Goal: Transaction & Acquisition: Book appointment/travel/reservation

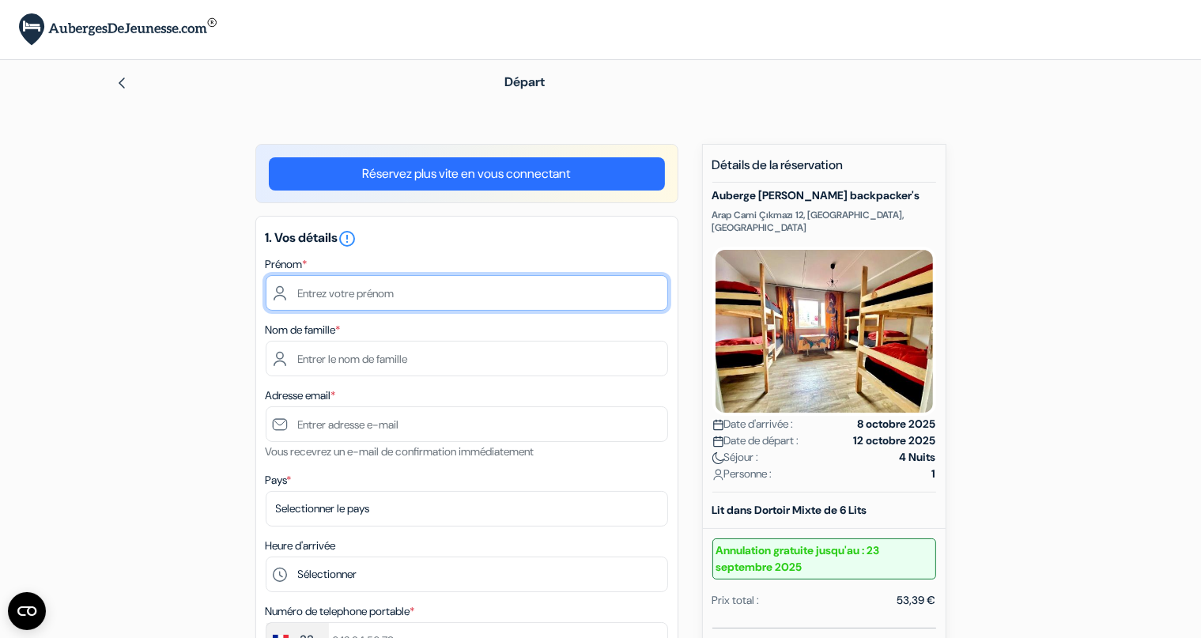
click at [543, 289] on input "text" at bounding box center [467, 293] width 402 height 36
type input "damien"
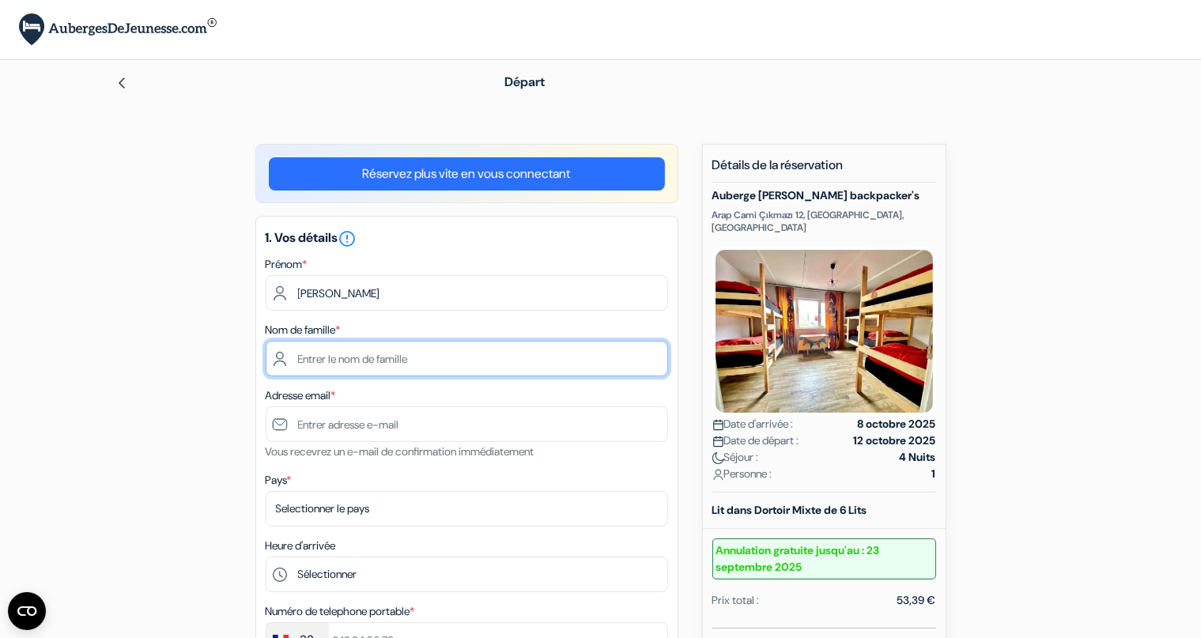
click at [413, 355] on input "text" at bounding box center [467, 359] width 402 height 36
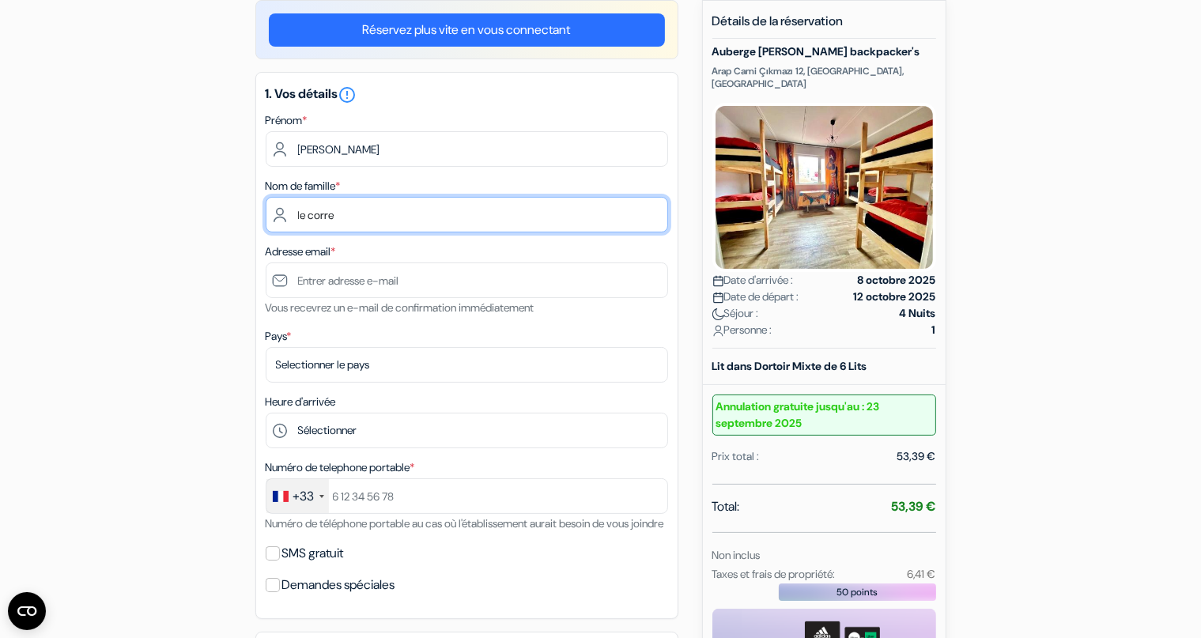
scroll to position [167, 0]
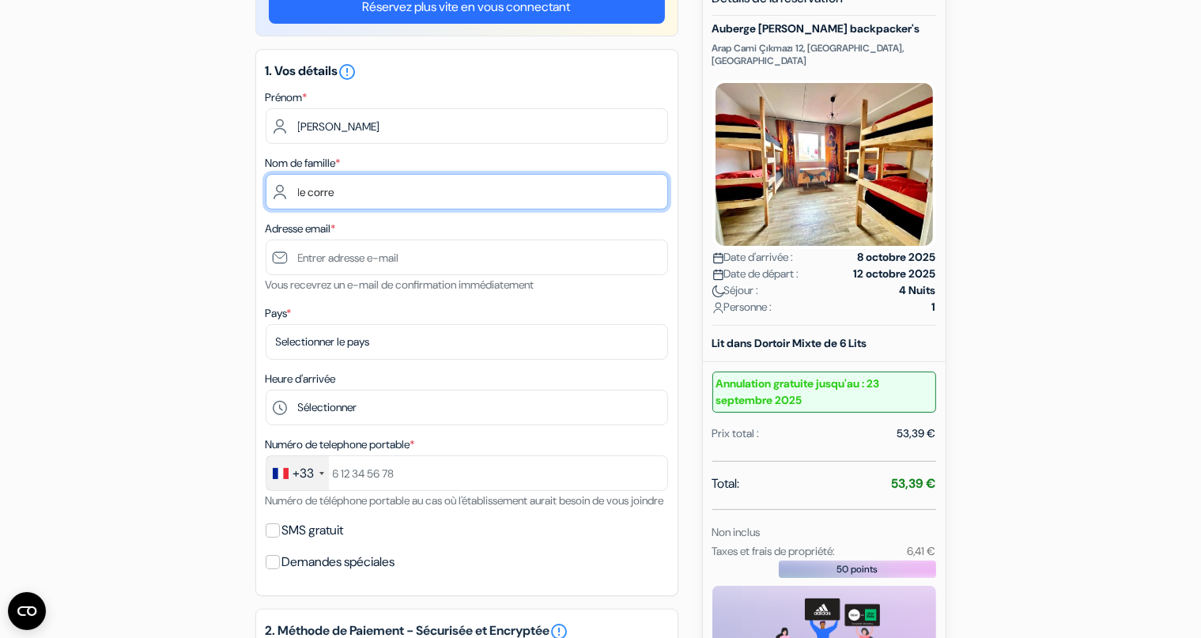
type input "le corre"
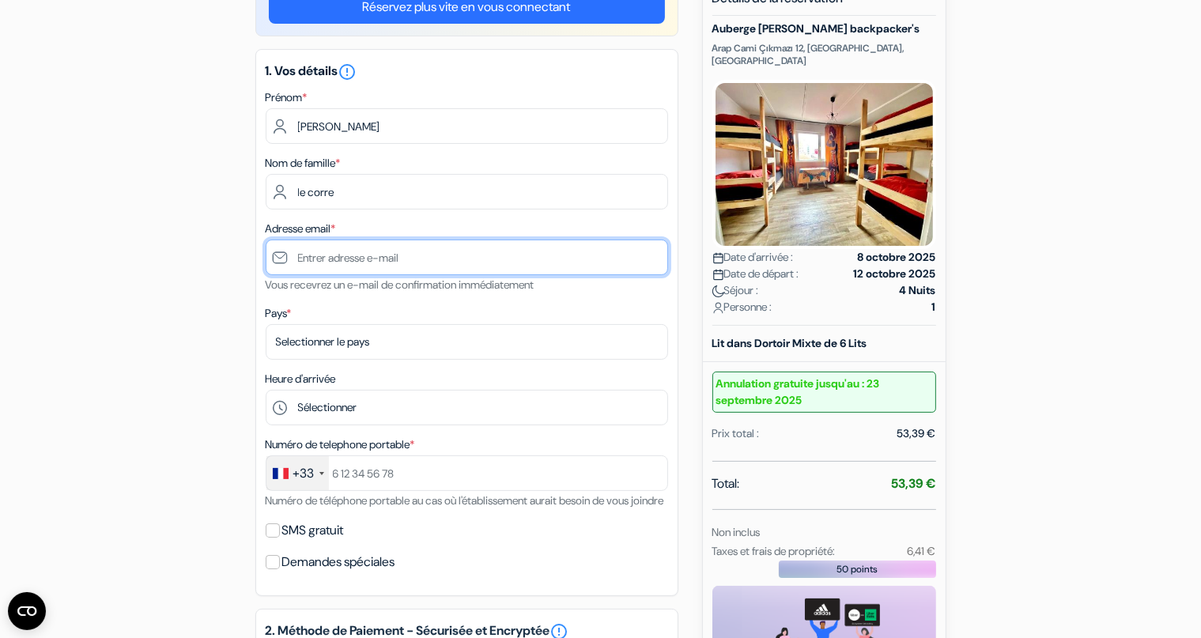
click at [355, 252] on input "text" at bounding box center [467, 258] width 402 height 36
type input "[PERSON_NAME][EMAIL_ADDRESS][DOMAIN_NAME]"
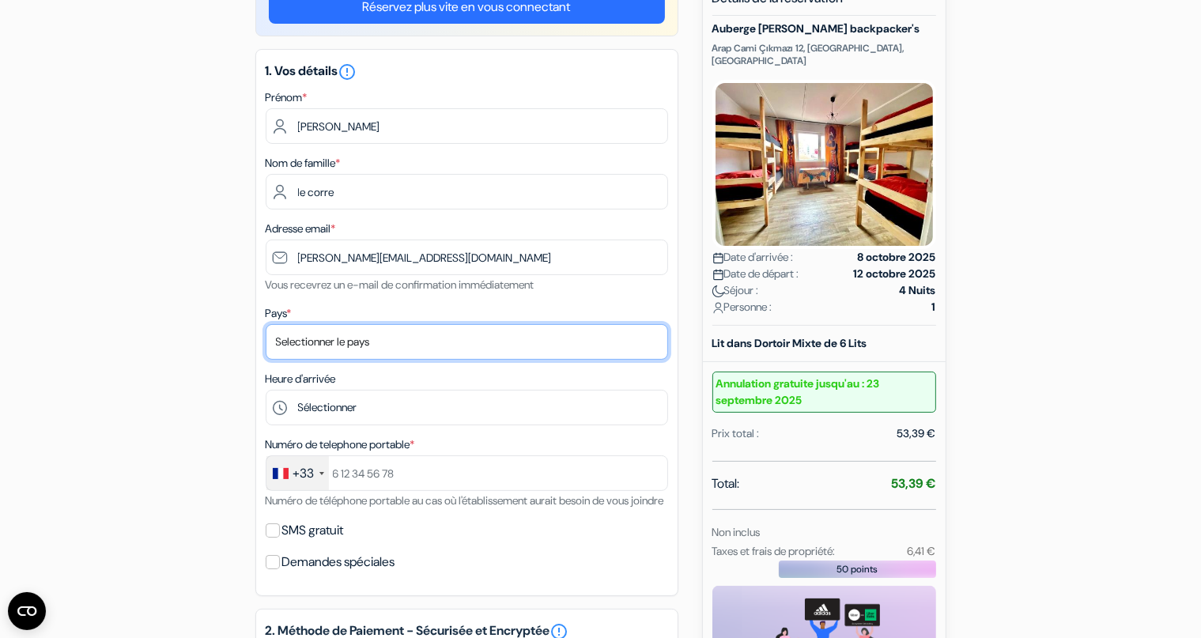
click at [266, 324] on select "Selectionner le pays Abkhazie Afghanistan Afrique du Sud Albanie Algérie Allema…" at bounding box center [467, 342] width 402 height 36
select select "fr"
click option "France" at bounding box center [0, 0] width 0 height 0
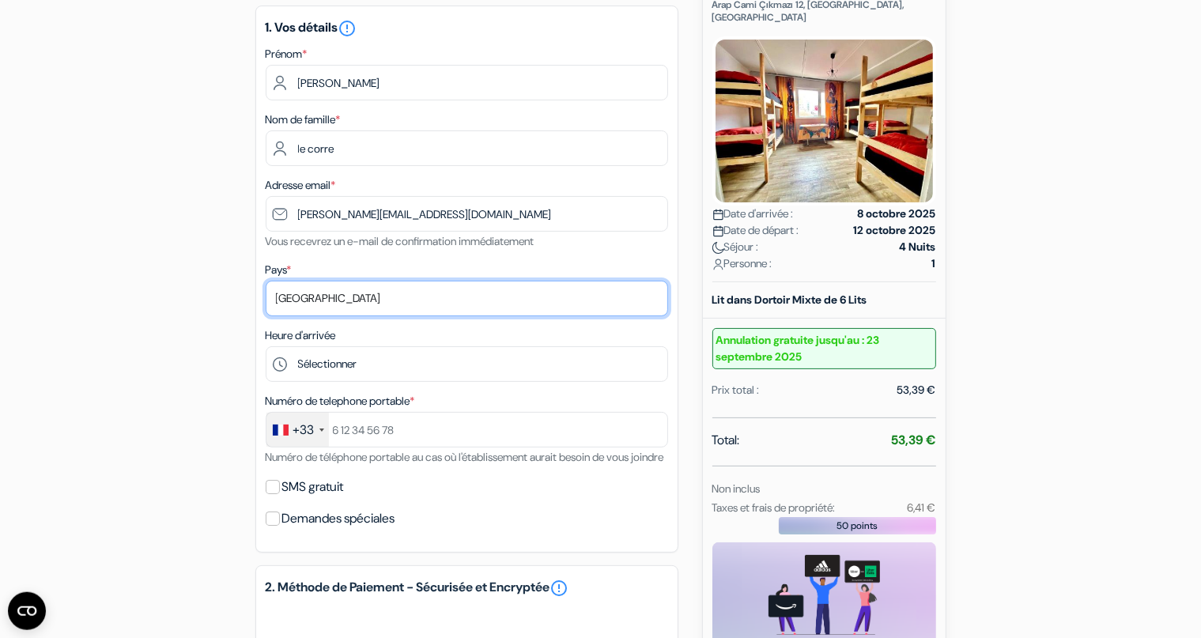
scroll to position [250, 0]
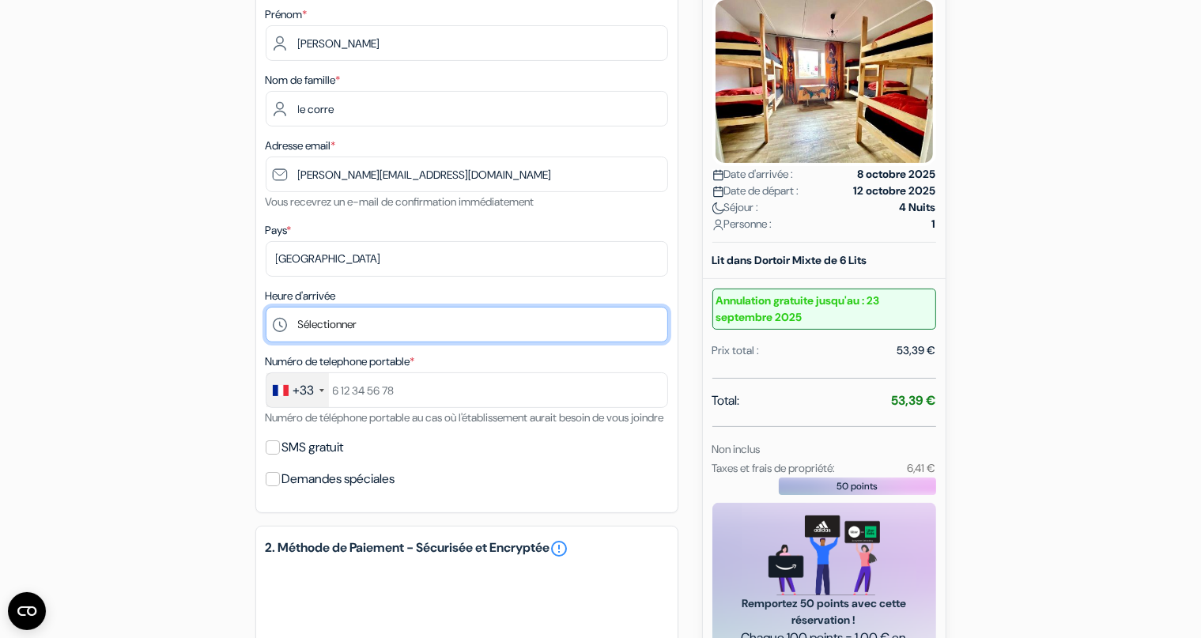
click at [266, 307] on select "Sélectionner 14:00 15:00 16:00 17:00 18:00 19:00 20:00 21:00 22:00 23:00 0:00" at bounding box center [467, 325] width 402 height 36
click option "15:00" at bounding box center [0, 0] width 0 height 0
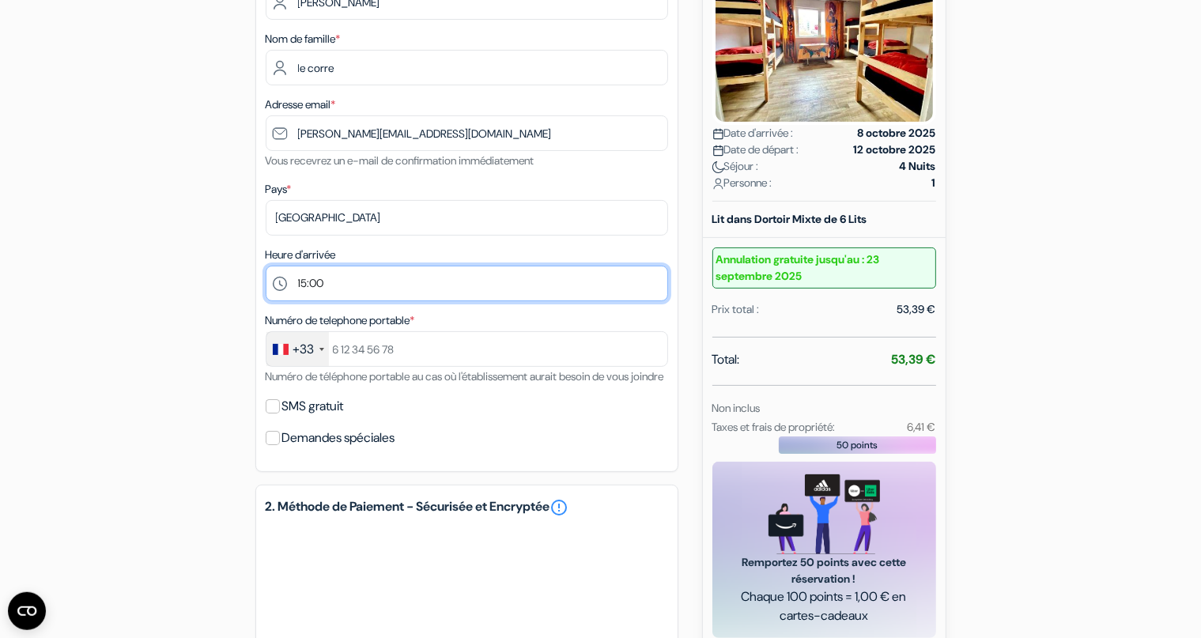
scroll to position [334, 0]
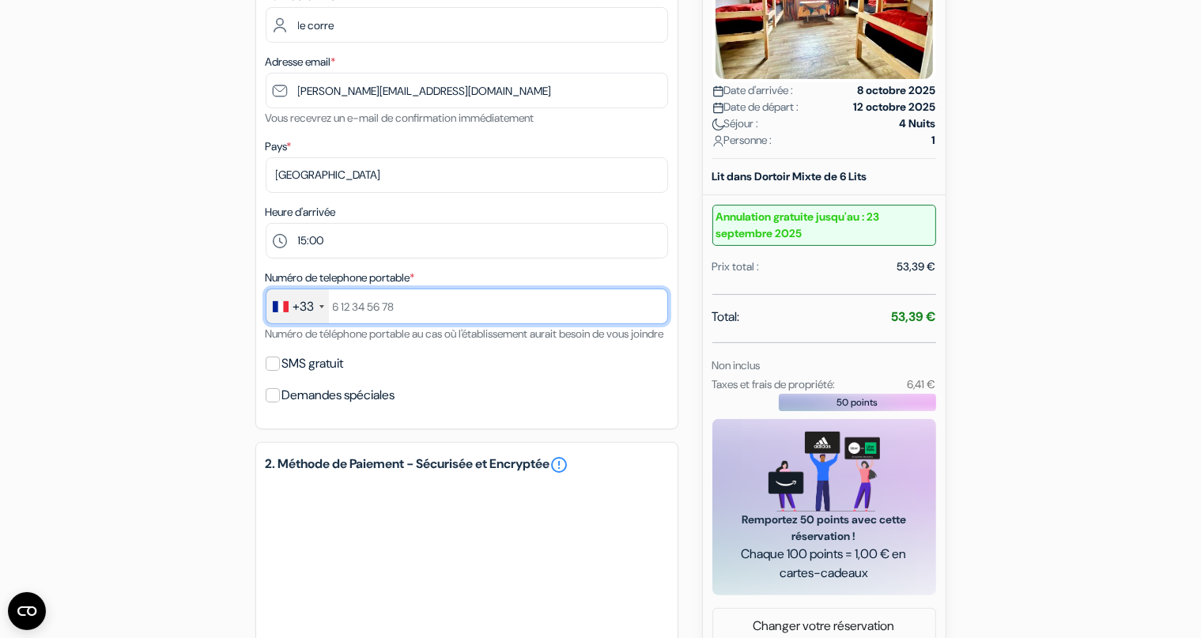
click at [346, 306] on input "text" at bounding box center [467, 307] width 402 height 36
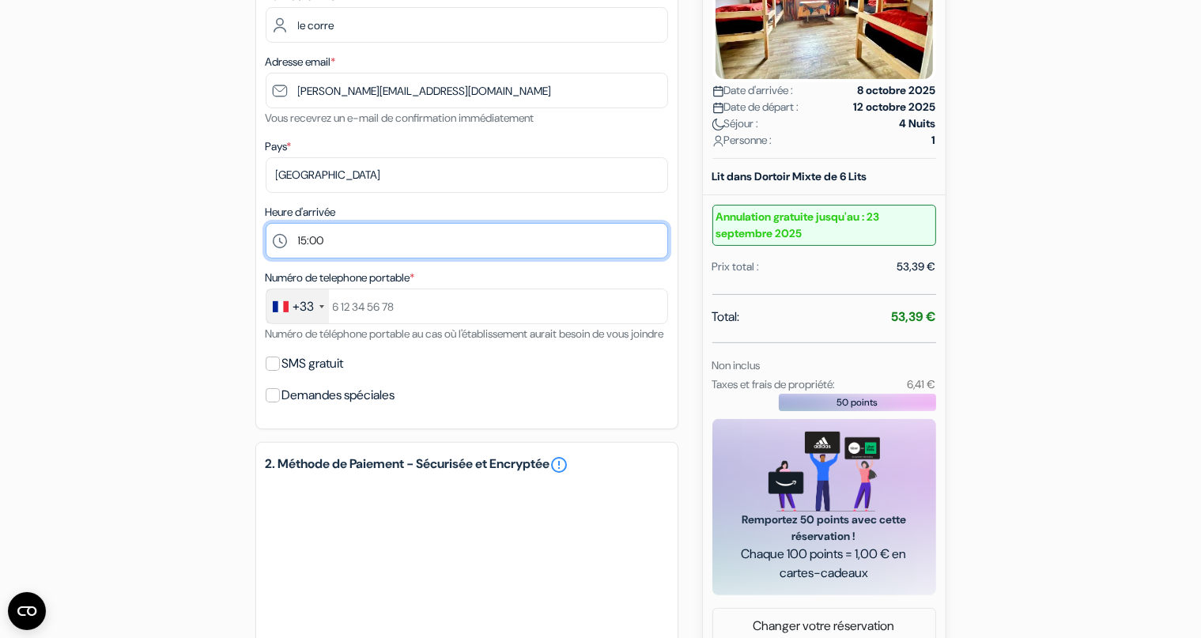
click at [266, 223] on select "Sélectionner 14:00 15:00 16:00 17:00 18:00 19:00 20:00 21:00 22:00 23:00 0:00" at bounding box center [467, 241] width 402 height 36
select select "14"
click option "14:00" at bounding box center [0, 0] width 0 height 0
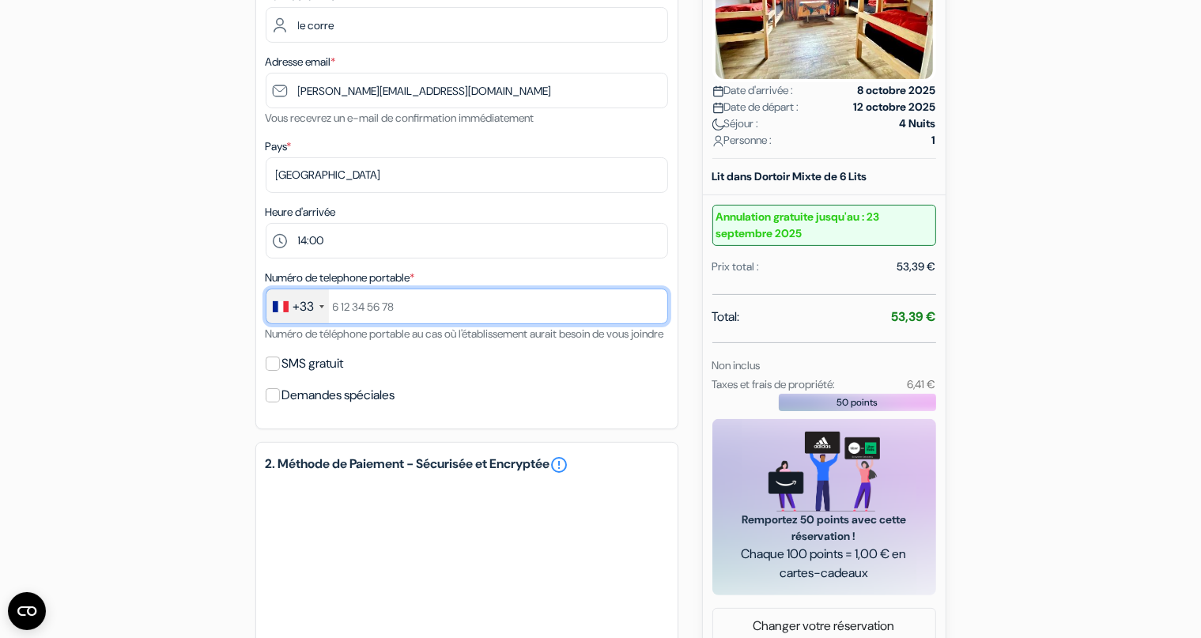
click at [350, 302] on input "text" at bounding box center [467, 307] width 402 height 36
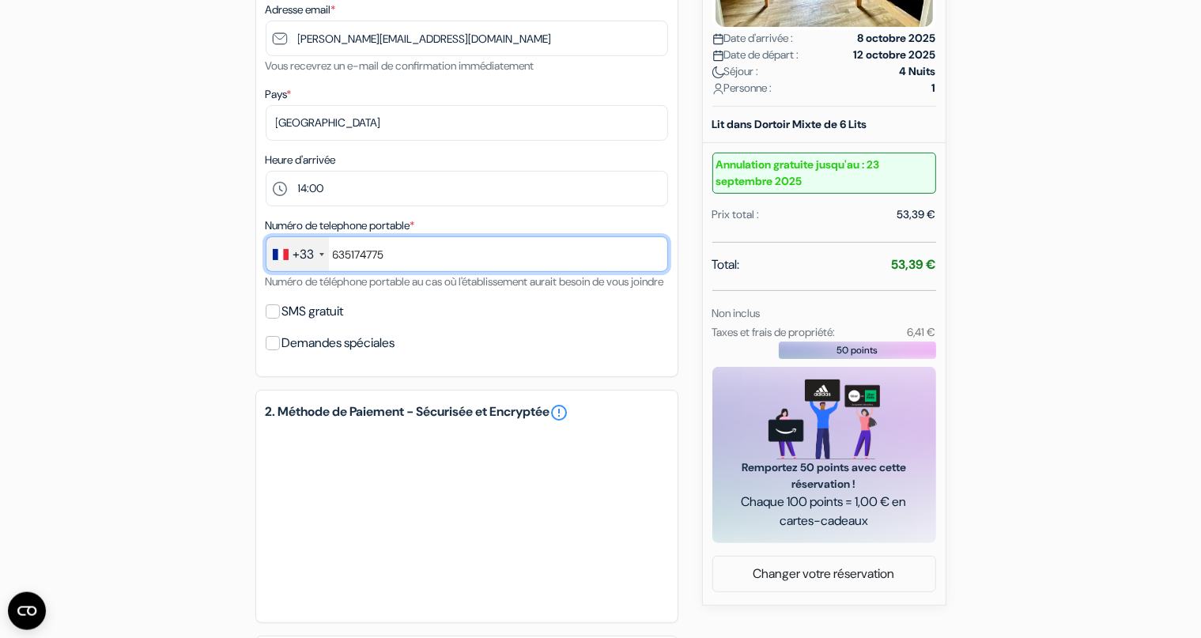
scroll to position [417, 0]
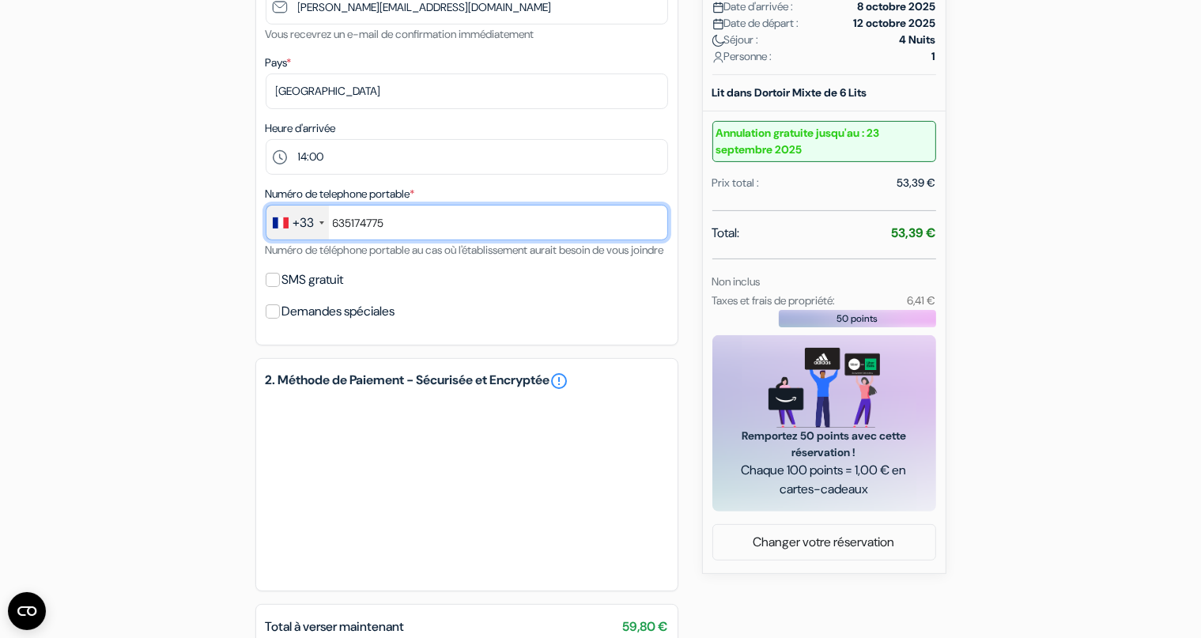
type input "635174775"
click at [530, 343] on div "1. Vos détails error_outline Prénom * damien Nom de famille * le corre Adresse …" at bounding box center [466, 71] width 423 height 547
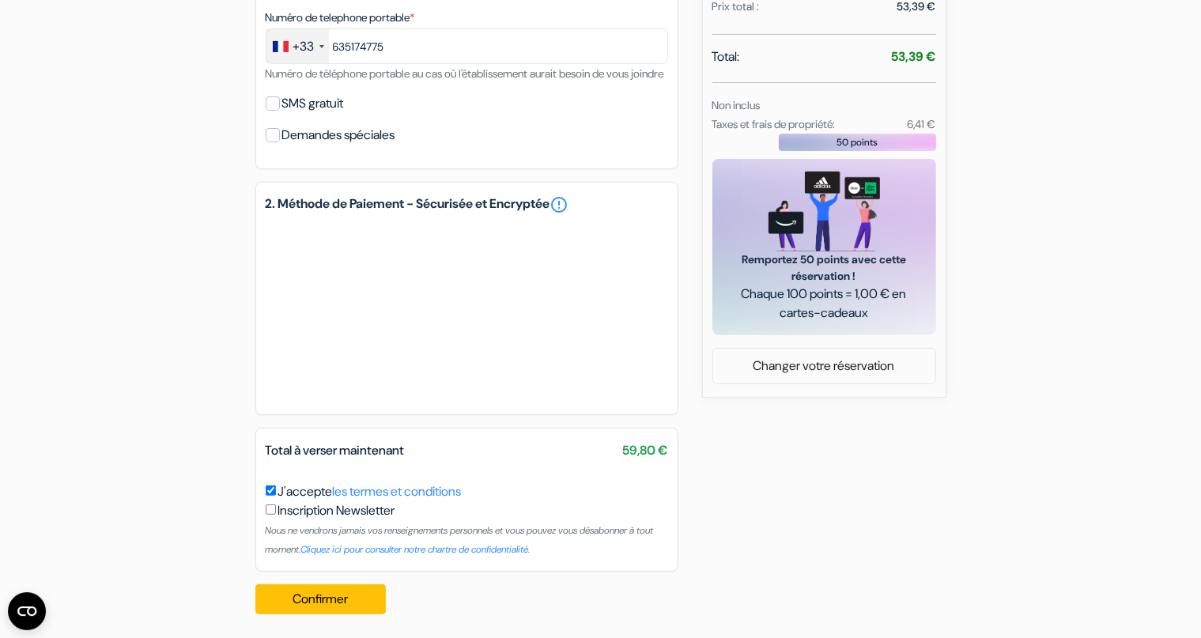
scroll to position [617, 0]
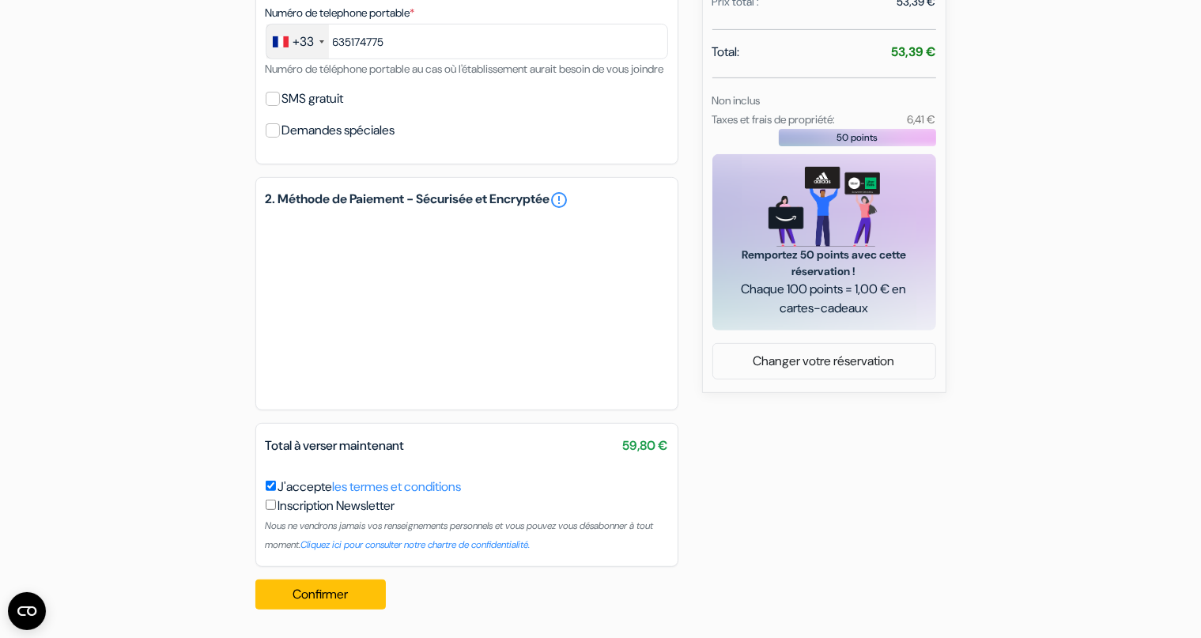
click at [736, 478] on div "add_box Auberge Lola backpacker's Arap Cami Çıkmazı 12, Istanbul, Turquie Détai…" at bounding box center [601, 83] width 1044 height 1077
click at [337, 592] on button "Confirmer Loading..." at bounding box center [320, 594] width 131 height 30
click at [641, 134] on div "Demandes spéciales" at bounding box center [467, 130] width 402 height 22
